Goal: Task Accomplishment & Management: Manage account settings

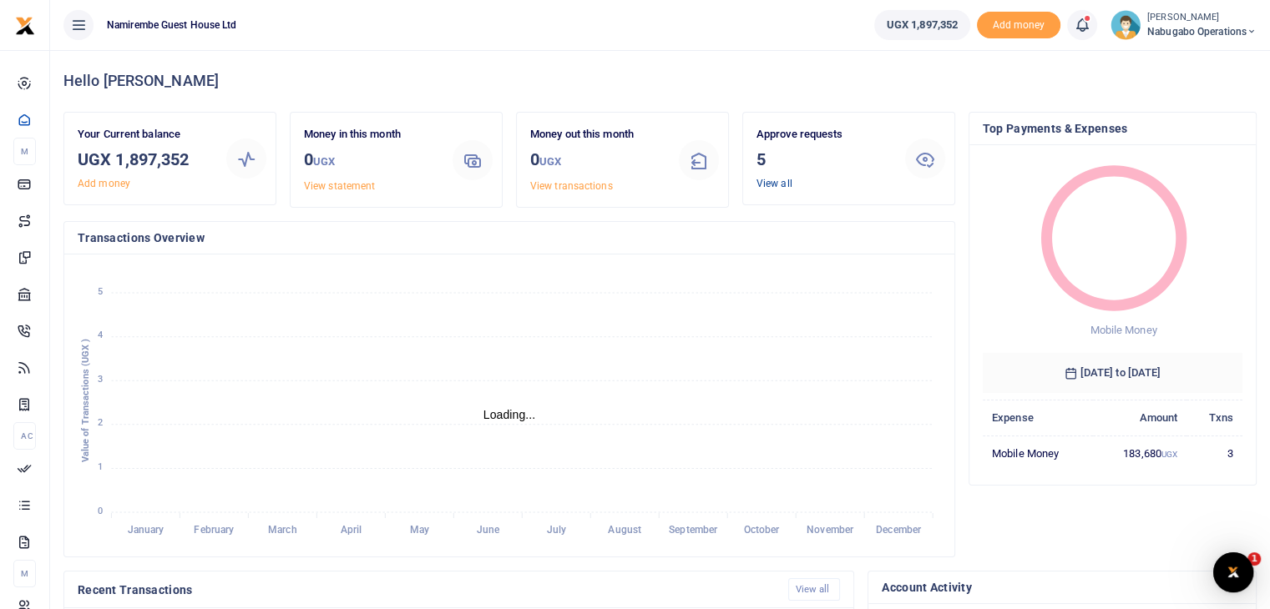
scroll to position [13, 13]
click at [778, 185] on link "View all" at bounding box center [774, 184] width 36 height 12
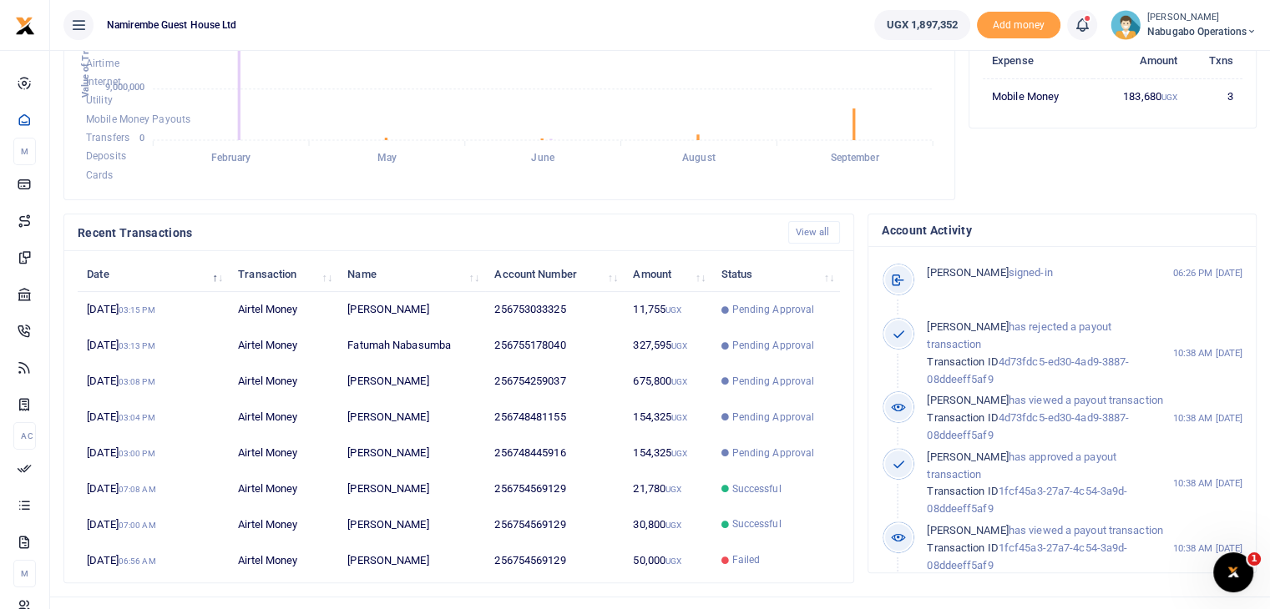
scroll to position [385, 0]
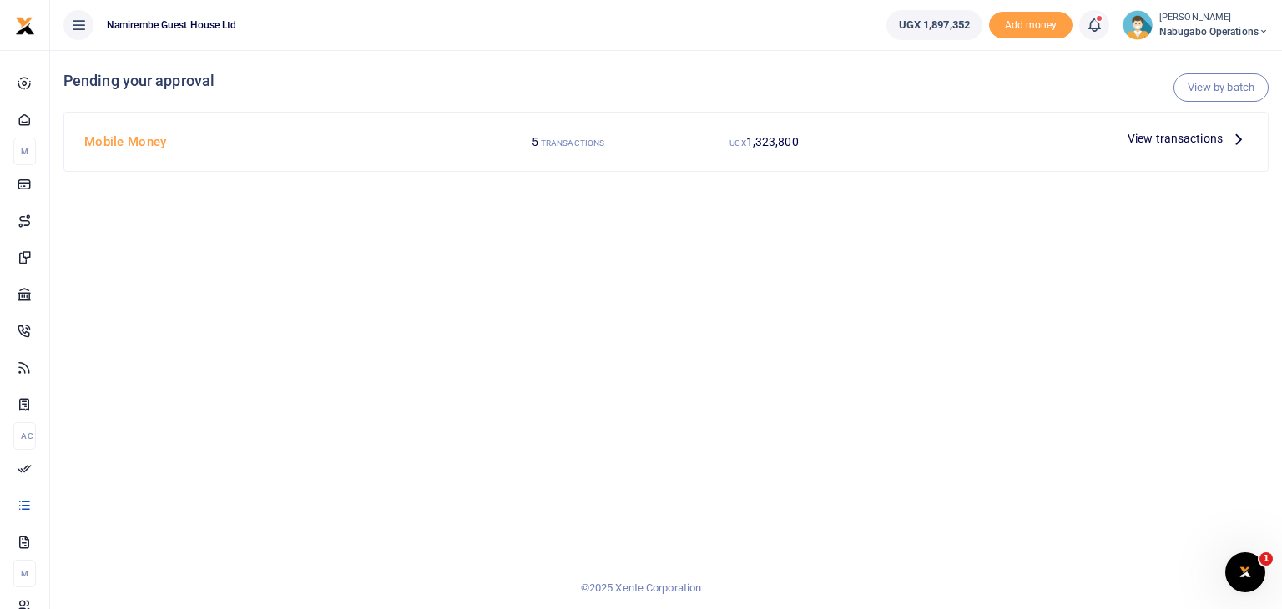
click at [1224, 138] on p "View transactions" at bounding box center [1188, 138] width 120 height 18
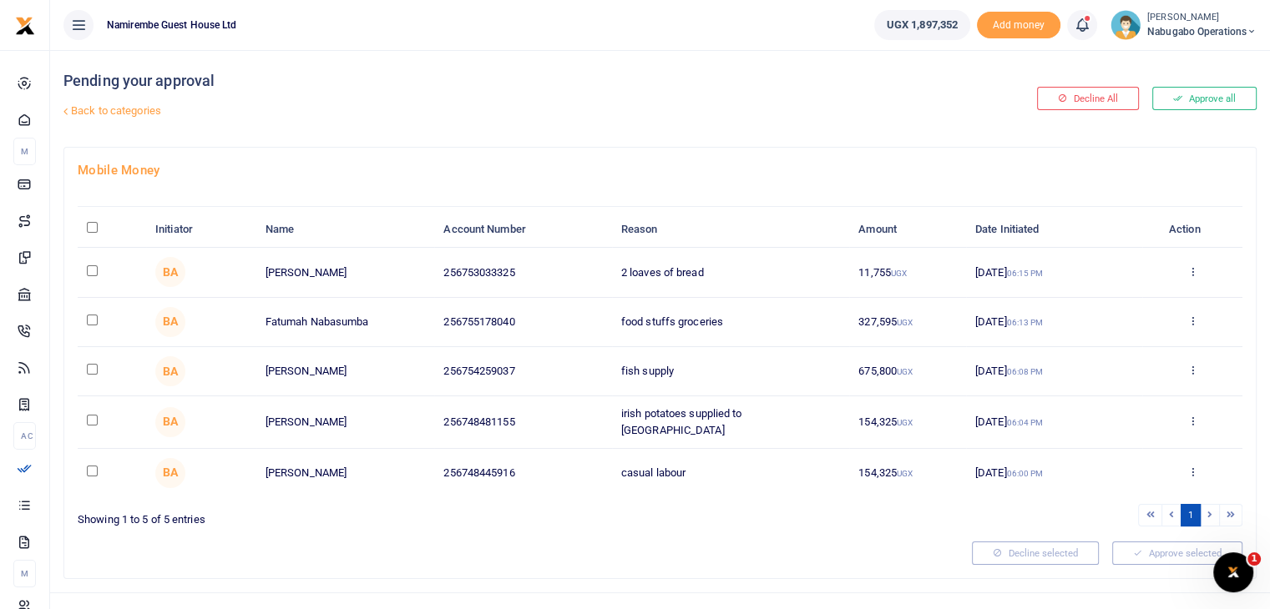
click at [94, 225] on input "\a \a : activate to sort column descending" at bounding box center [92, 227] width 11 height 11
checkbox input "true"
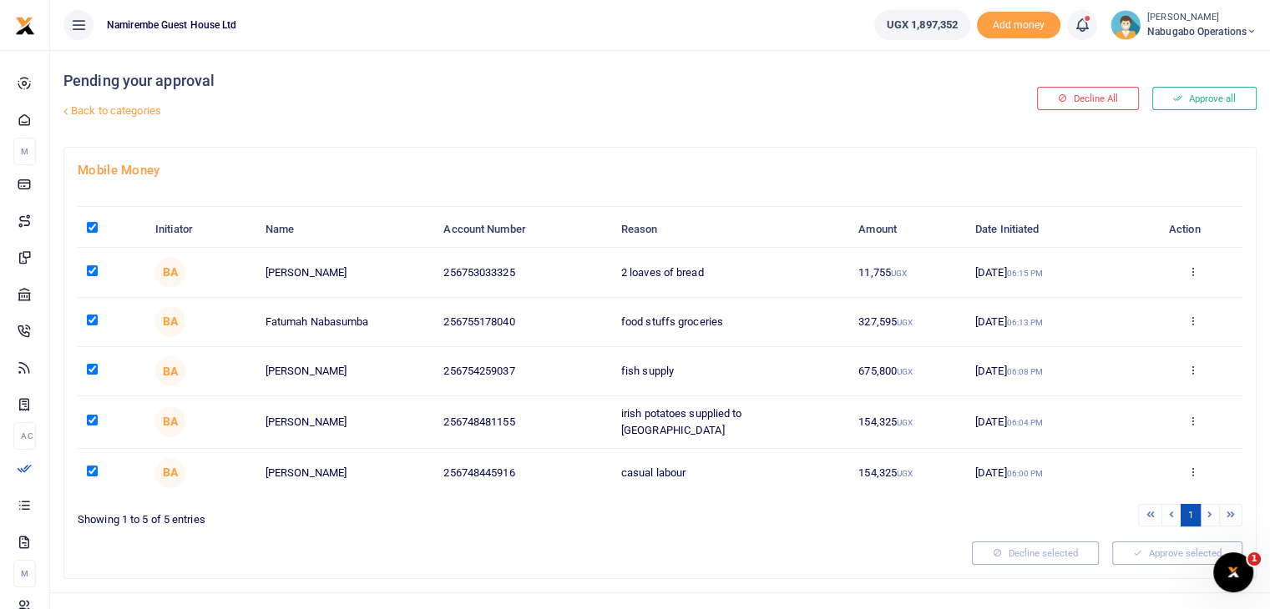
checkbox input "true"
click at [718, 548] on div at bounding box center [506, 553] width 871 height 23
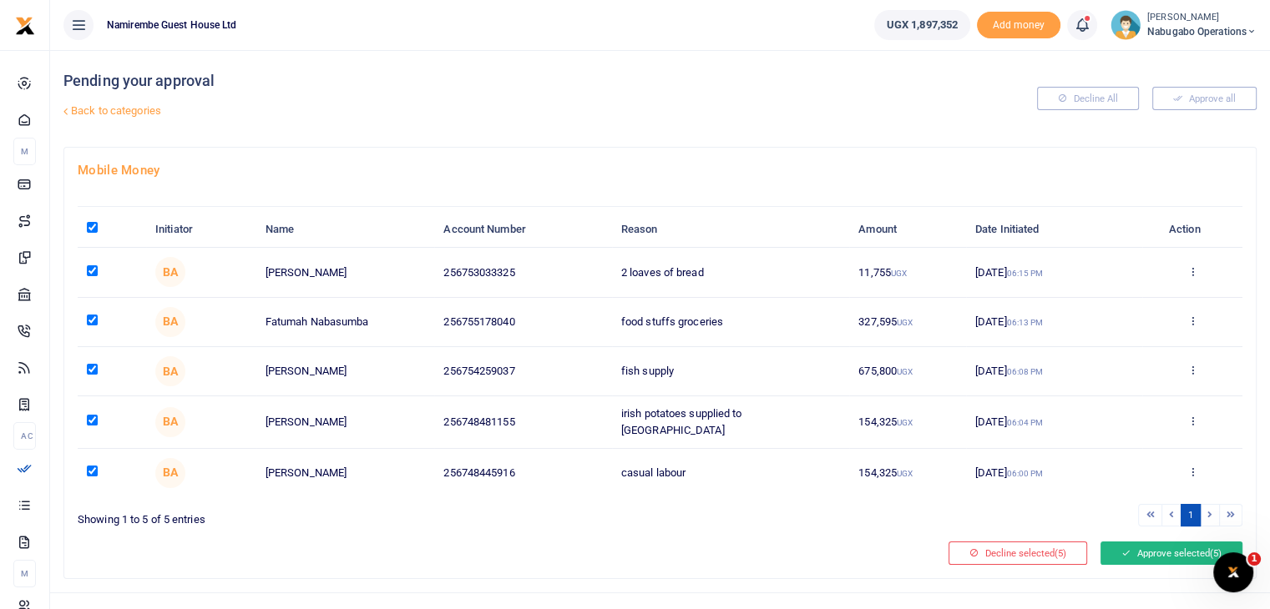
click at [1172, 558] on button "Approve selected (5)" at bounding box center [1171, 553] width 142 height 23
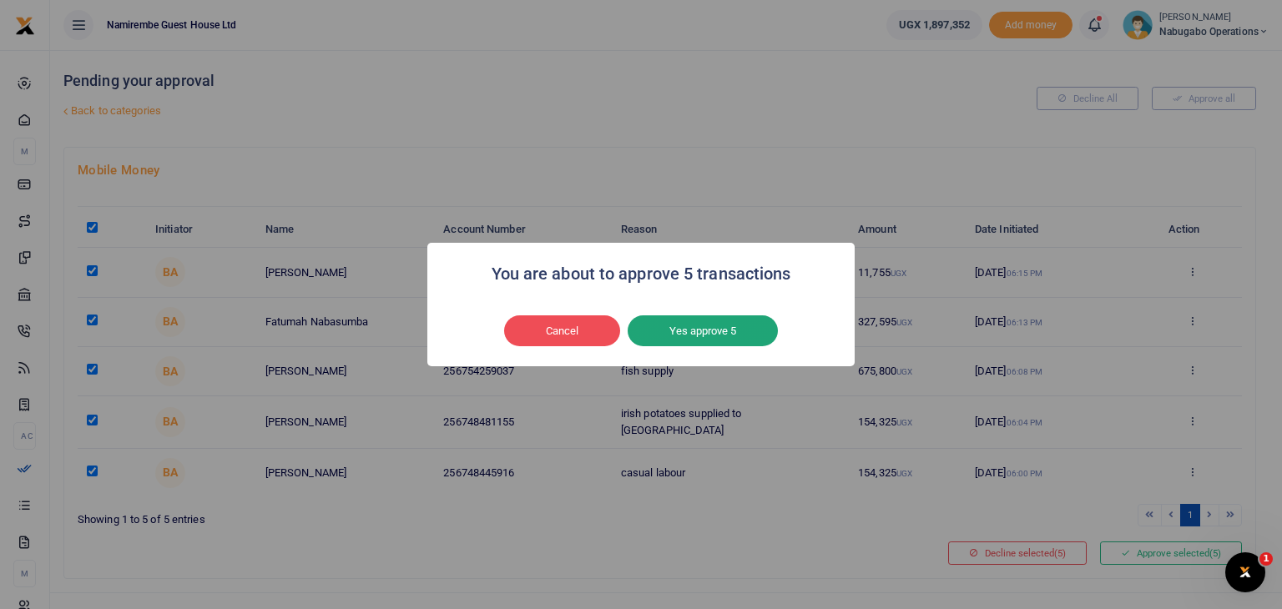
click at [688, 334] on button "Yes approve 5" at bounding box center [703, 332] width 150 height 32
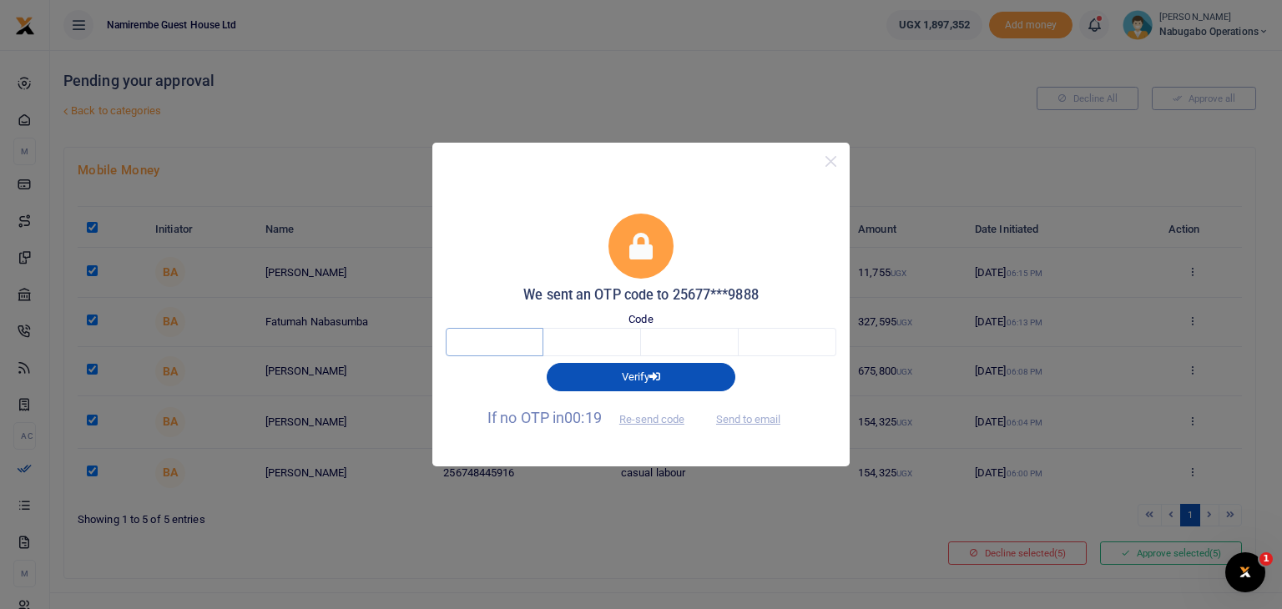
click at [490, 343] on input "text" at bounding box center [495, 342] width 98 height 28
type input "3"
type input "4"
type input "3"
type input "7"
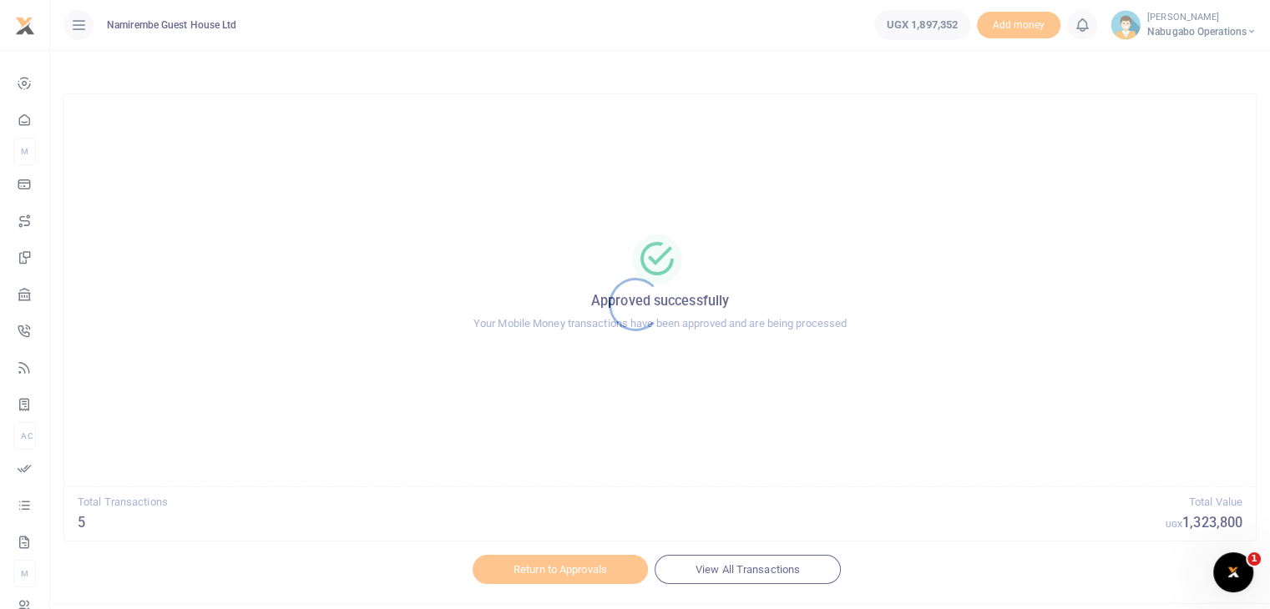
click at [689, 48] on div at bounding box center [635, 304] width 1270 height 609
